Goal: Information Seeking & Learning: Learn about a topic

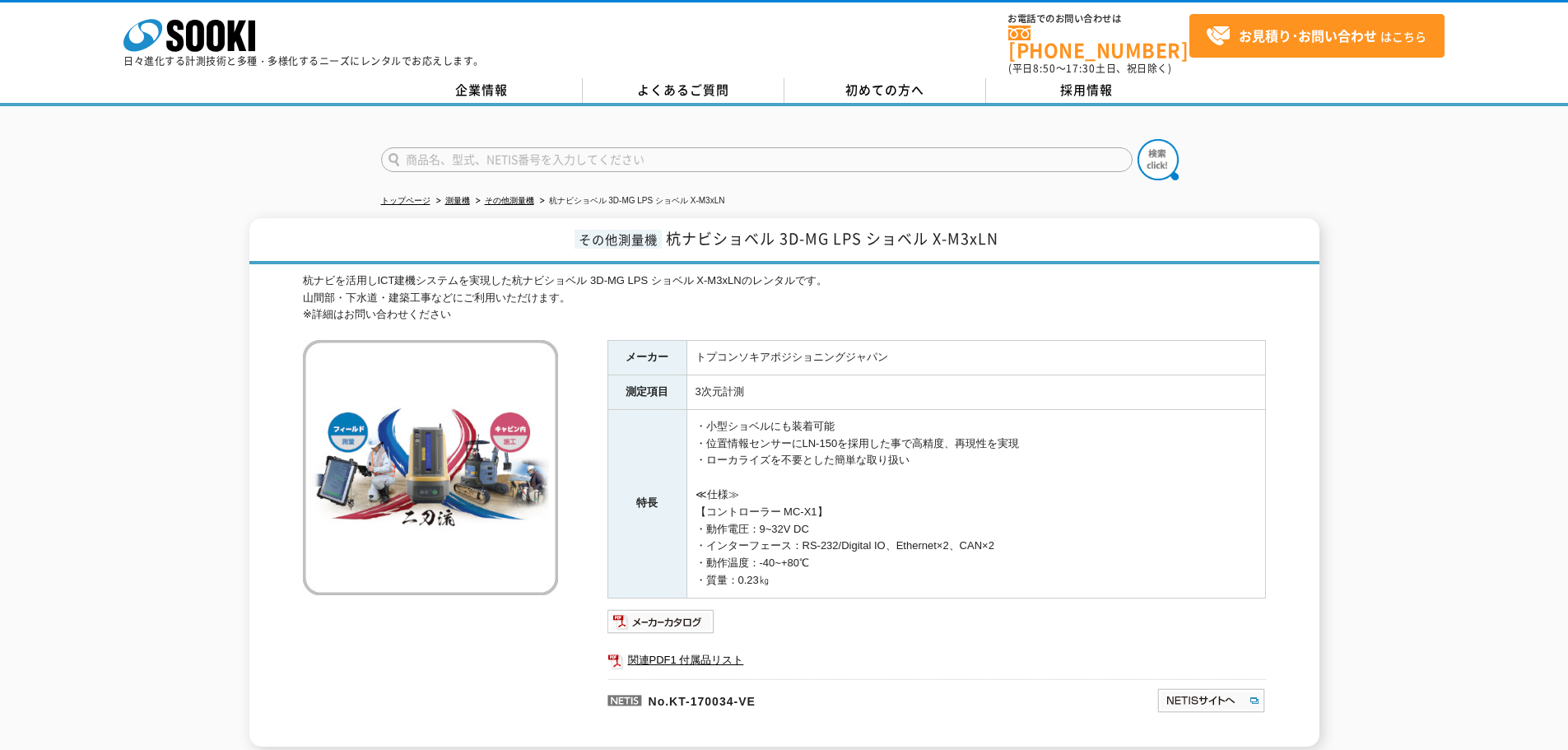
drag, startPoint x: 690, startPoint y: 348, endPoint x: 774, endPoint y: 349, distance: 84.0
click at [743, 349] on td "トプコンソキアポジショニングジャパン" at bounding box center [976, 358] width 579 height 35
click at [859, 375] on td "3次元計測" at bounding box center [976, 393] width 579 height 35
click at [757, 383] on td "3次元計測" at bounding box center [976, 393] width 579 height 35
click at [791, 426] on td "・小型ショベルにも装着可能 ・位置情報センサーにLN-150を採用した事で高精度、再現性を実現 ・ローカライズを不要とした簡単な取り扱い ≪仕様≫ 【コントロ…" at bounding box center [976, 503] width 579 height 189
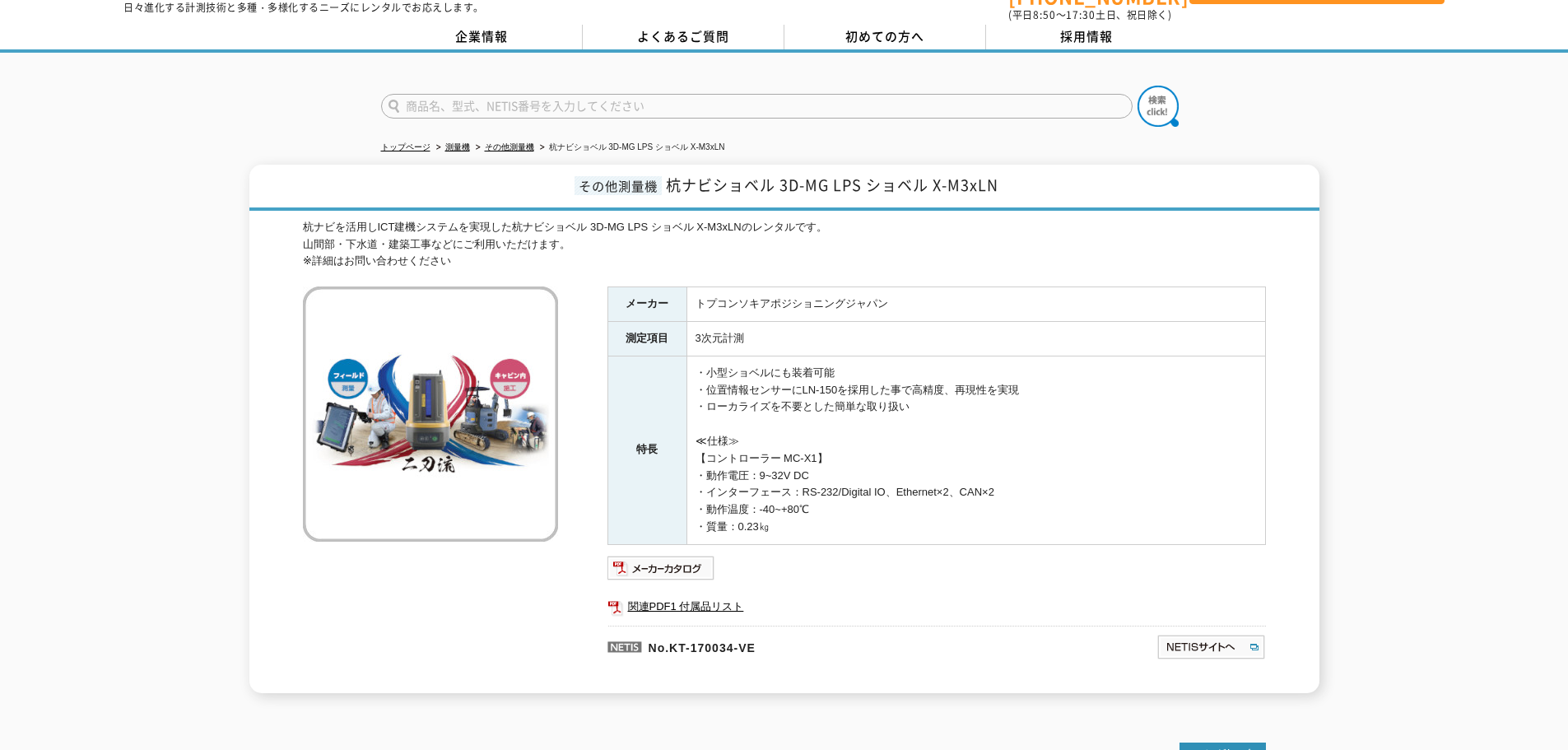
scroll to position [82, 0]
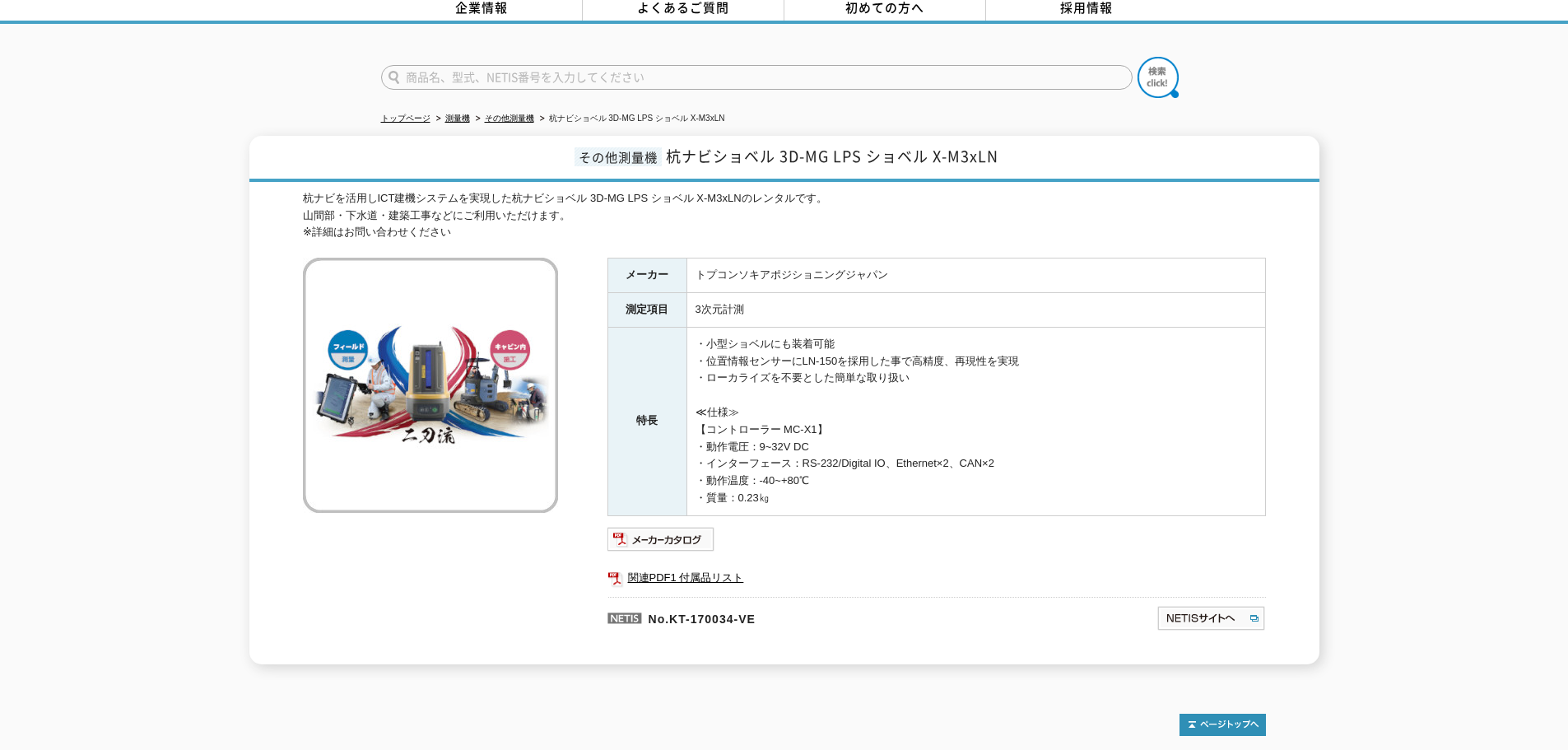
drag, startPoint x: 717, startPoint y: 421, endPoint x: 1067, endPoint y: 415, distance: 350.1
click at [968, 416] on td "・小型ショベルにも装着可能 ・位置情報センサーにLN-150を採用した事で高精度、再現性を実現 ・ローカライズを不要とした簡単な取り扱い ≪仕様≫ 【コントロ…" at bounding box center [976, 421] width 579 height 189
click at [1047, 414] on td "・小型ショベルにも装着可能 ・位置情報センサーにLN-150を採用した事で高精度、再現性を実現 ・ローカライズを不要とした簡単な取り扱い ≪仕様≫ 【コントロ…" at bounding box center [976, 421] width 579 height 189
